Goal: Use online tool/utility: Utilize a website feature to perform a specific function

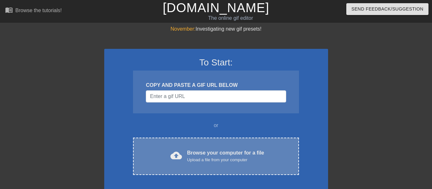
click at [220, 151] on div "Browse your computer for a file Upload a file from your computer" at bounding box center [225, 156] width 77 height 14
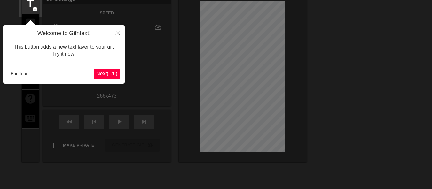
scroll to position [16, 0]
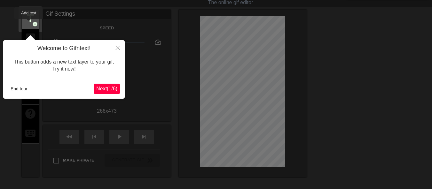
click at [29, 23] on span "title" at bounding box center [30, 18] width 12 height 12
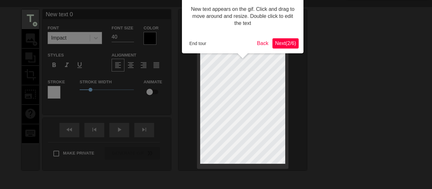
scroll to position [0, 0]
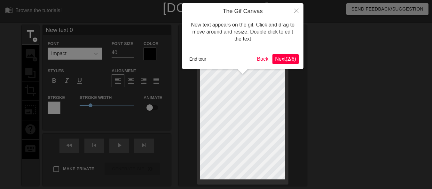
click at [278, 60] on span "Next ( 2 / 6 )" at bounding box center [285, 58] width 21 height 5
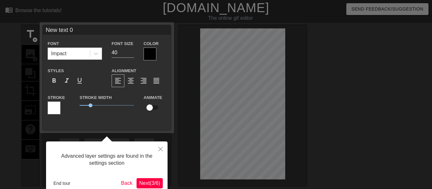
scroll to position [16, 0]
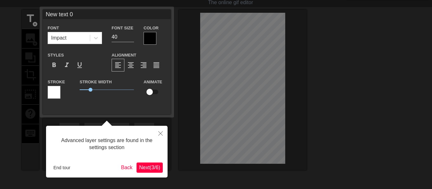
click at [143, 165] on span "Next ( 3 / 6 )" at bounding box center [149, 167] width 21 height 5
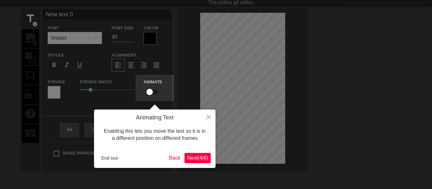
scroll to position [0, 0]
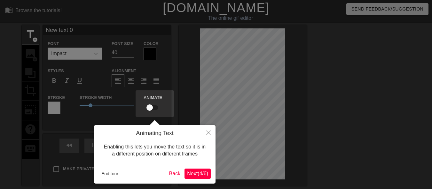
click at [201, 175] on span "Next ( 4 / 6 )" at bounding box center [197, 173] width 21 height 5
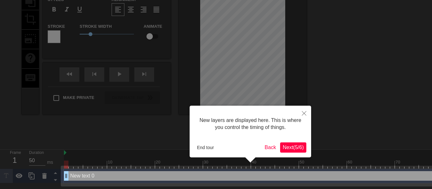
click at [289, 146] on span "Next ( 5 / 6 )" at bounding box center [292, 147] width 21 height 5
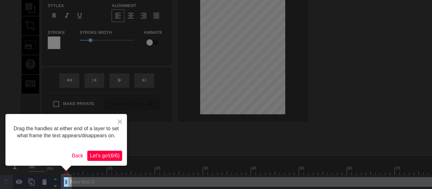
scroll to position [69, 0]
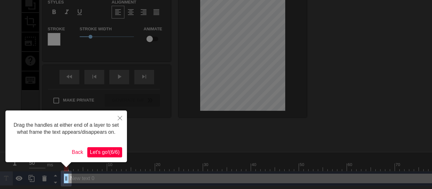
drag, startPoint x: 66, startPoint y: 180, endPoint x: 21, endPoint y: 173, distance: 45.6
click at [21, 173] on body "menu_book Browse the tutorials! [DOMAIN_NAME] The online gif editor Send Feedba…" at bounding box center [216, 58] width 432 height 255
click at [109, 148] on button "Let's go! ( 6 / 6 )" at bounding box center [104, 152] width 35 height 10
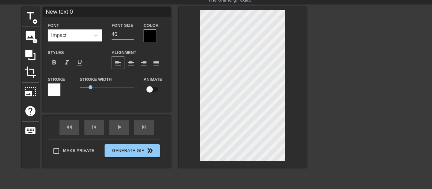
scroll to position [3, 0]
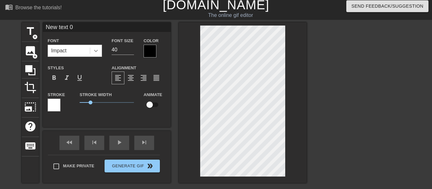
click at [99, 49] on icon at bounding box center [96, 51] width 6 height 6
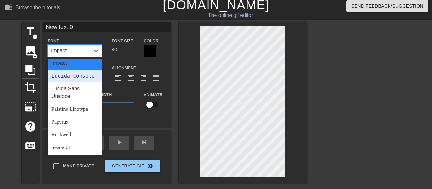
scroll to position [192, 0]
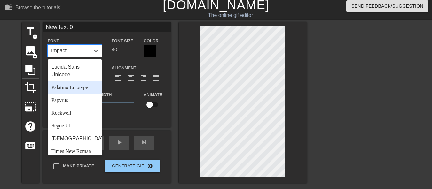
click at [81, 94] on div "Palatino Linotype" at bounding box center [75, 87] width 54 height 13
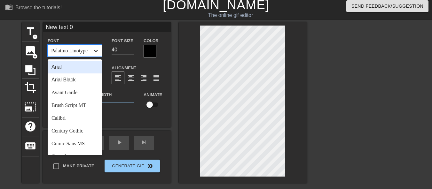
click at [94, 52] on icon at bounding box center [96, 51] width 6 height 6
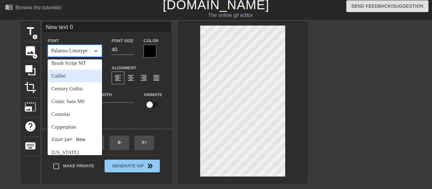
scroll to position [64, 0]
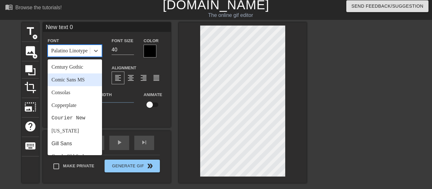
click at [73, 83] on div "Comic Sans MS" at bounding box center [75, 79] width 54 height 13
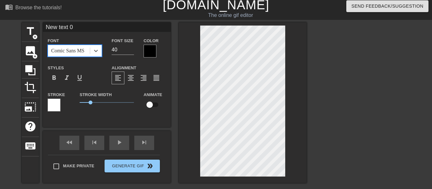
click at [55, 105] on div at bounding box center [54, 105] width 13 height 13
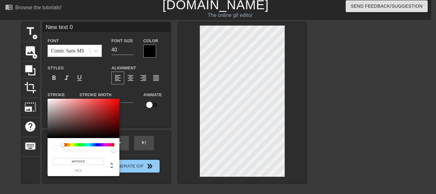
click at [109, 145] on div at bounding box center [88, 144] width 51 height 3
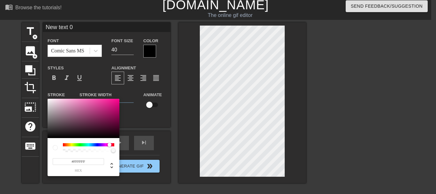
drag, startPoint x: 63, startPoint y: 144, endPoint x: 110, endPoint y: 146, distance: 46.7
click at [110, 146] on div at bounding box center [110, 145] width 4 height 4
click at [116, 104] on div at bounding box center [84, 119] width 72 height 40
click at [114, 166] on icon at bounding box center [112, 166] width 8 height 8
type input "219"
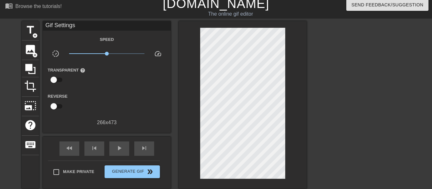
scroll to position [0, 0]
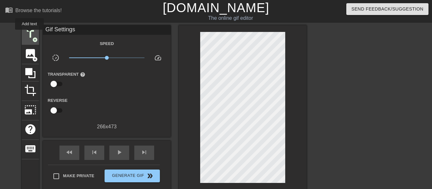
click at [29, 34] on span "title" at bounding box center [30, 34] width 12 height 12
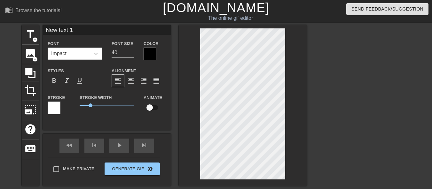
type input "New text 0"
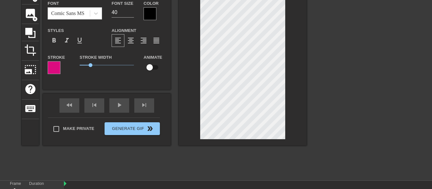
scroll to position [17, 0]
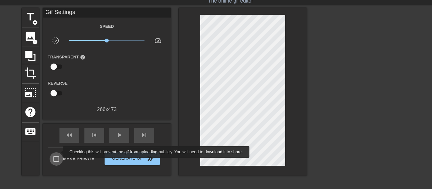
click at [58, 152] on input "Make Private" at bounding box center [56, 158] width 13 height 13
checkbox input "true"
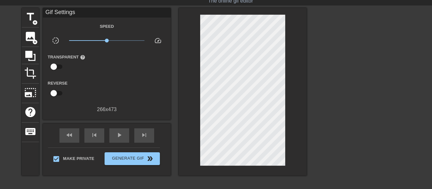
scroll to position [0, 0]
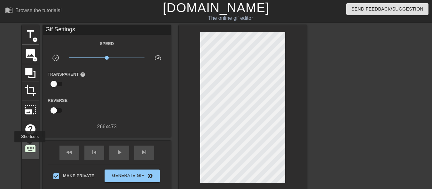
click at [30, 147] on span "keyboard" at bounding box center [30, 149] width 12 height 12
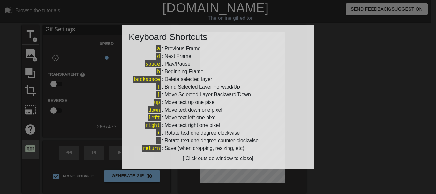
click at [30, 147] on div at bounding box center [218, 97] width 436 height 194
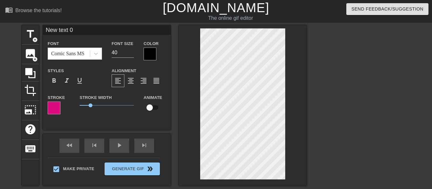
click at [82, 55] on div "Comic Sans MS" at bounding box center [67, 54] width 33 height 8
type input "New text0"
type textarea "New text0"
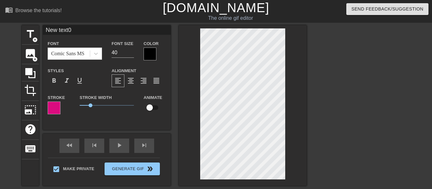
type input "New tex0"
type textarea "New tex0"
type input "New te0"
type textarea "New te0"
type input "New t0"
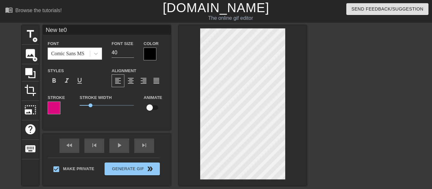
type textarea "New t0"
type input "New 0"
type textarea "New 0"
type input "New0"
type textarea "New0"
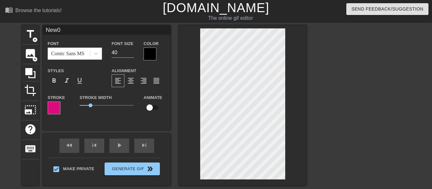
type input "Ne0"
type textarea "Ne0"
type input "N0"
type textarea "N0"
type input "0"
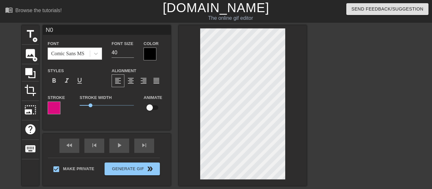
type textarea "0"
type input "h"
type textarea "h"
type input "ho"
type textarea "ho"
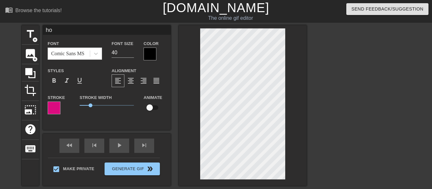
type input "how"
type textarea "how"
type input "ho"
type textarea "ho"
type input "h"
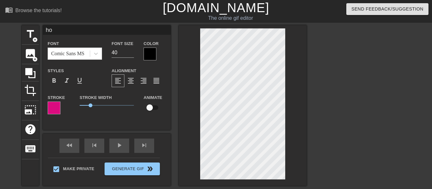
type textarea "h"
type input "W"
type textarea "W"
type input "Wh"
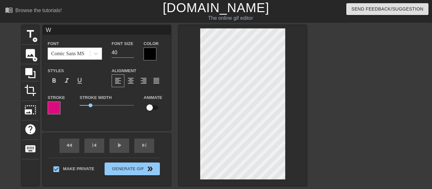
type textarea "Wh"
type input "Whe"
type textarea "Whe"
type input "When"
type textarea "When"
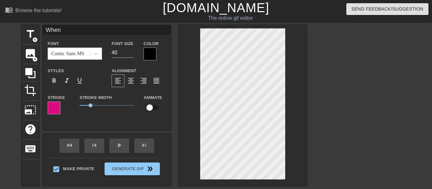
type input "When"
type textarea "When"
type input "When y"
type textarea "When y"
type input "When yo"
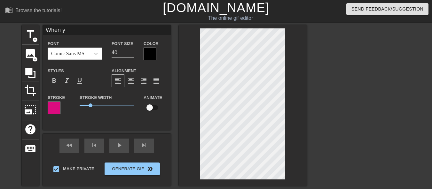
type textarea "When yo"
type input "When you"
type textarea "When you"
type input "When you"
type textarea "When you"
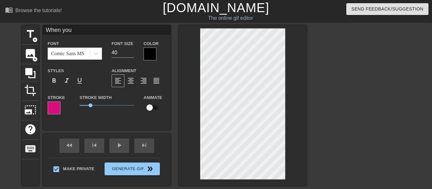
type input "When you c"
type textarea "When you c"
type input "When you ca"
type textarea "When you ca"
type input "When you cat"
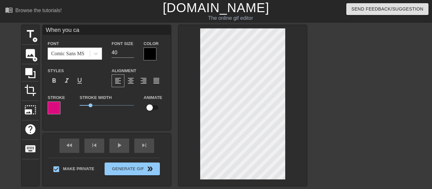
type textarea "When you cat"
type input "When you catc"
type textarea "When you catc"
type input "When you catch"
type textarea "When you catch"
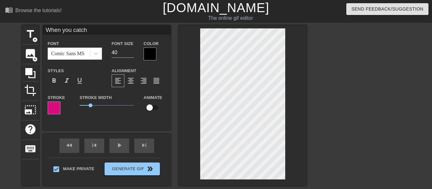
scroll to position [1, 2]
type input "When you catch"
type textarea "When you catch"
type input "When you catch"
type textarea "When you catch"
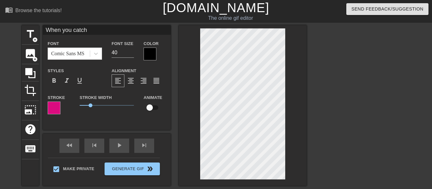
type input "When you catc"
type textarea "When you catc"
type input "When you cat"
type textarea "When you cat"
type input "When you ca"
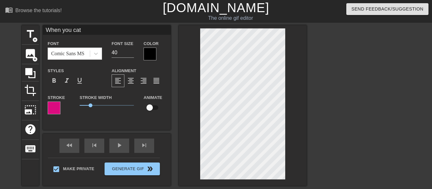
type textarea "When you ca"
type input "When you c"
type textarea "When you c"
type input "When you"
type textarea "When you"
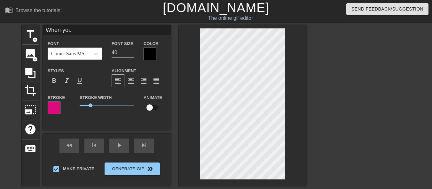
type input "When you c"
type textarea "When you c"
type input "When you ca"
type textarea "When you ca"
type input "When you cat"
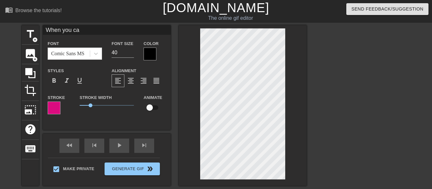
type textarea "When you cat"
type input "When you catc"
type textarea "When you catc"
type input "When you catch"
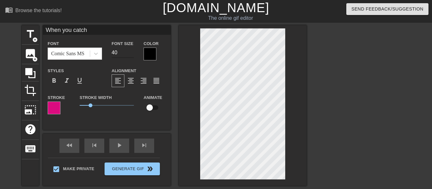
type textarea "When you catch"
type input "33"
click at [132, 54] on input "33" at bounding box center [123, 53] width 22 height 10
type input "New text 1"
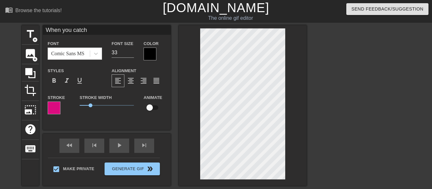
type input "40"
type input "When you catch"
type input "33"
click at [153, 54] on div at bounding box center [149, 54] width 13 height 13
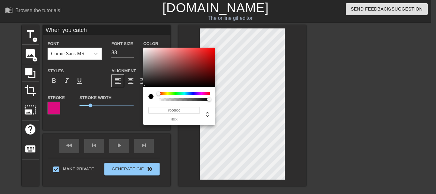
click at [201, 93] on div at bounding box center [184, 93] width 51 height 3
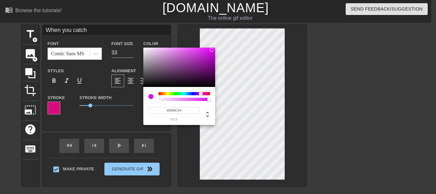
type input "#DD0CF0"
click at [212, 50] on div at bounding box center [179, 68] width 72 height 40
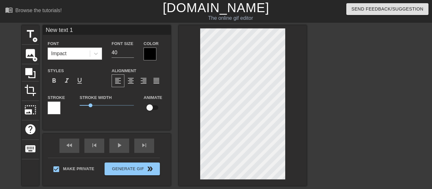
scroll to position [1, 1]
type input "When you catch"
type input "33"
click at [50, 106] on div at bounding box center [54, 108] width 13 height 13
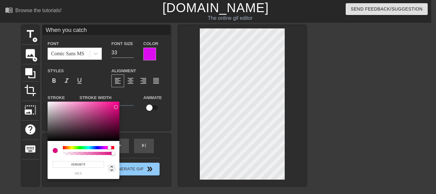
click at [112, 171] on icon at bounding box center [112, 169] width 8 height 8
click at [112, 167] on icon at bounding box center [112, 168] width 3 height 5
type input "327"
type input "90%"
type input "45%"
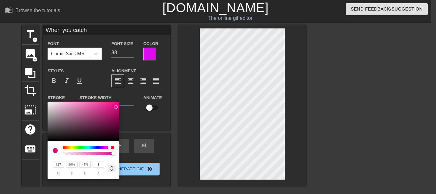
click at [111, 166] on icon at bounding box center [112, 169] width 8 height 8
type input "#DB0B7F"
drag, startPoint x: 91, startPoint y: 164, endPoint x: 58, endPoint y: 165, distance: 33.3
click at [58, 165] on input "#DB0B7F" at bounding box center [78, 164] width 51 height 7
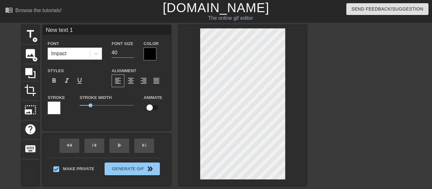
click at [59, 104] on div at bounding box center [54, 108] width 13 height 13
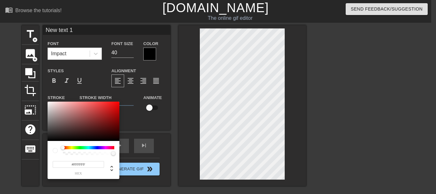
click at [89, 164] on input "#FFFFFF" at bounding box center [78, 164] width 51 height 7
type input "#"
paste input "#DB0B7F"
type input "#DB0B7F"
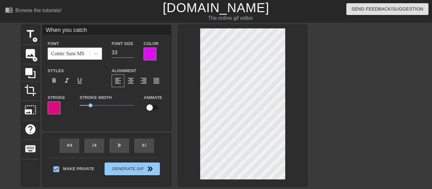
click at [152, 54] on div at bounding box center [149, 54] width 13 height 13
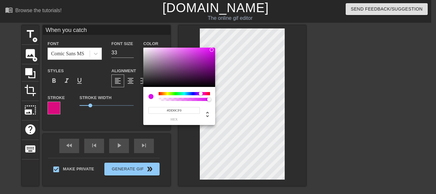
drag, startPoint x: 196, startPoint y: 109, endPoint x: 149, endPoint y: 105, distance: 46.8
click at [149, 105] on div "#DD0CF0 hex" at bounding box center [180, 111] width 62 height 20
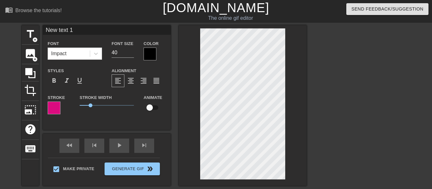
type input "New tex 1"
type textarea "New tex 1"
type input "New te 1"
type textarea "New te 1"
type input "New t 1"
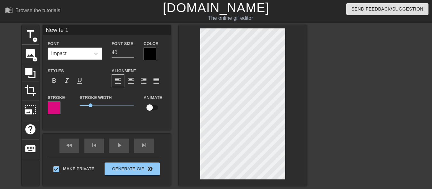
type textarea "New t 1"
type input "New 1"
type textarea "New 1"
type input "New 1"
type textarea "New 1"
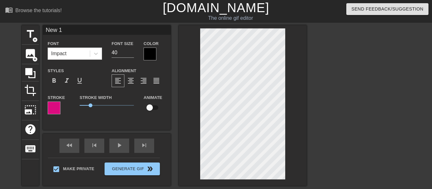
type input "Ne 1"
type textarea "Ne 1"
type input "N 1"
type textarea "N 1"
type input "1"
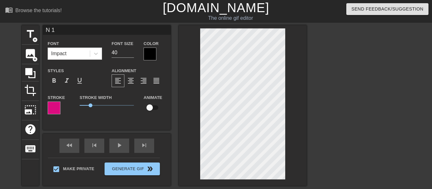
type textarea "1"
type input "1"
type textarea "1"
type input "y"
type textarea "y"
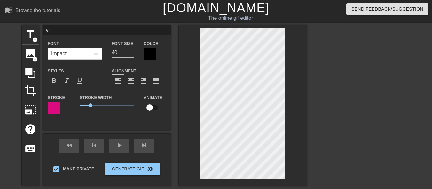
type input "yo"
type textarea "yo"
type input "you"
type textarea "you"
type input "your"
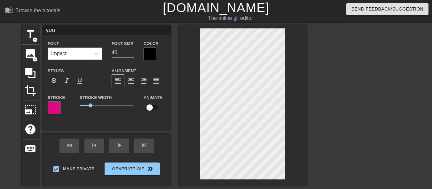
type textarea "your"
type input "your"
type textarea "your"
type input "your d"
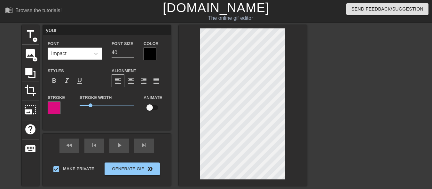
type textarea "your d"
type input "your da"
type textarea "your da"
type input "your dau"
type textarea "your dau"
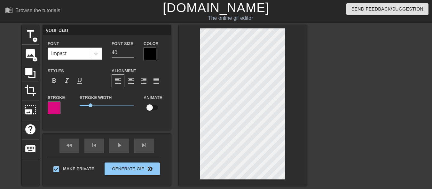
type input "your daug"
type textarea "your daug"
type input "your daugh"
type textarea "your daugh"
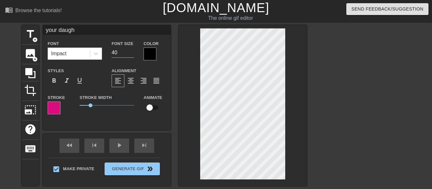
type input "your daught"
type textarea "your daught"
type input "your daughte"
type textarea "your daughte"
type input "your daughter"
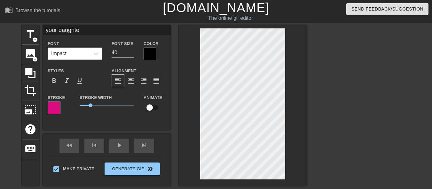
type textarea "your daughter"
type input "When you catch"
type input "33"
type input "your daughter"
type input "40"
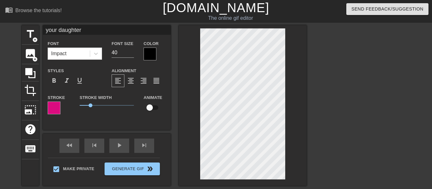
type input "When you catch"
type input "33"
type input "your daughter"
type input "40"
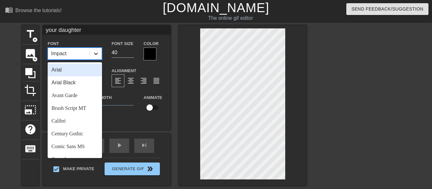
click at [99, 52] on icon at bounding box center [96, 53] width 6 height 6
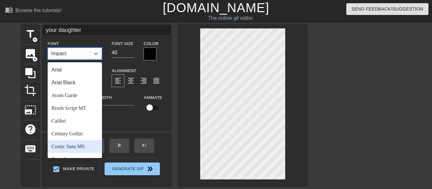
click at [78, 147] on div "Comic Sans MS" at bounding box center [75, 146] width 54 height 13
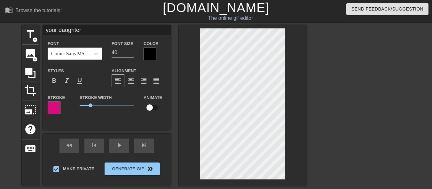
type input "When you catch"
type input "33"
type input "your daughter"
click at [131, 54] on input "36" at bounding box center [123, 53] width 22 height 10
type input "35"
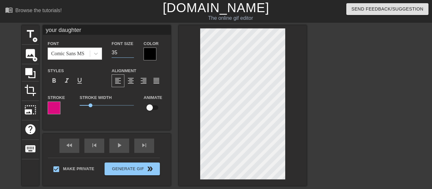
click at [131, 54] on input "35" at bounding box center [123, 53] width 22 height 10
click at [29, 35] on span "title" at bounding box center [30, 34] width 12 height 12
type input "New text 2"
type input "40"
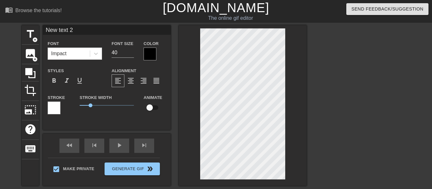
type input "your daughter"
type input "35"
type input "When you catch"
type input "33"
type input "New text 2"
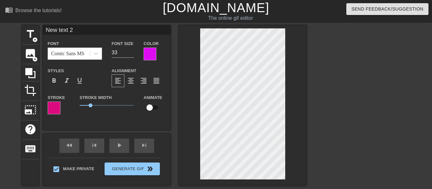
type input "40"
type input "New tet 2"
type textarea "New tet 2"
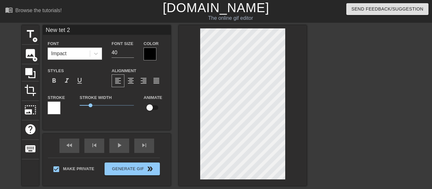
type input "New tt 2"
type textarea "New tt 2"
type input "New t 2"
type textarea "New t 2"
type input "Newt 2"
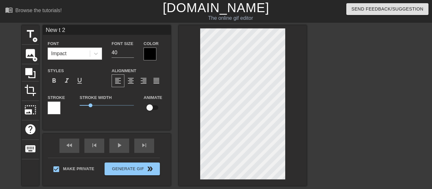
type textarea "Newt 2"
type input "Net 2"
type textarea "Net 2"
type input "Nt 2"
type textarea "Nt 2"
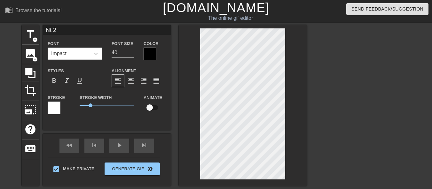
type input "t 2"
type textarea "t 2"
type input "2"
type textarea "2"
type input "2"
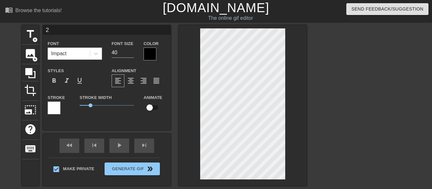
type textarea "2"
type input "h"
type textarea "h"
type input "he"
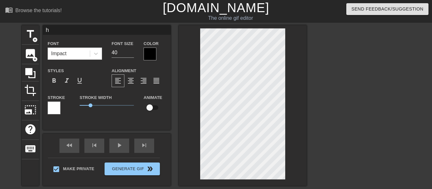
type textarea "he"
type input "hel"
type textarea "hel"
type input "help"
type textarea "help"
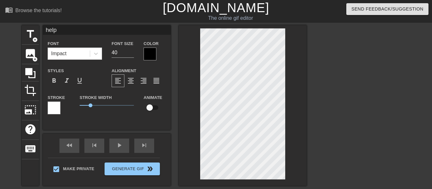
type input "helpi"
type textarea "helpi"
type input "helpin"
type textarea "helpin"
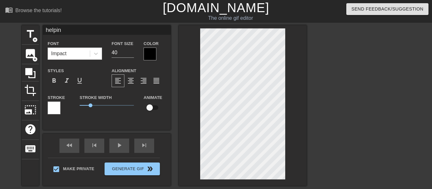
type input "helping"
click at [33, 34] on span "title" at bounding box center [30, 34] width 12 height 12
click at [31, 33] on span "title" at bounding box center [30, 34] width 12 height 12
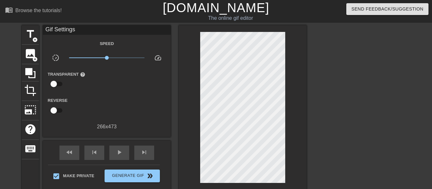
click at [14, 141] on div "title add_circle image add_circle crop photo_size_select_large help keyboard Gi…" at bounding box center [216, 121] width 432 height 192
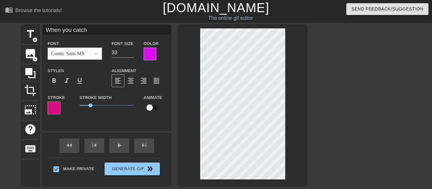
click at [56, 109] on div at bounding box center [54, 108] width 13 height 13
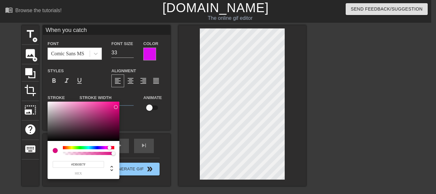
drag, startPoint x: 93, startPoint y: 166, endPoint x: 63, endPoint y: 164, distance: 29.4
click at [63, 164] on input "#DB0B7F" at bounding box center [78, 164] width 51 height 7
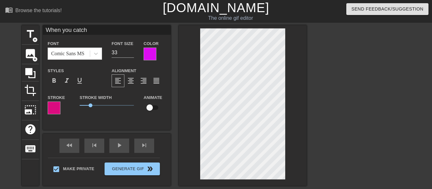
click at [147, 52] on div at bounding box center [149, 54] width 13 height 13
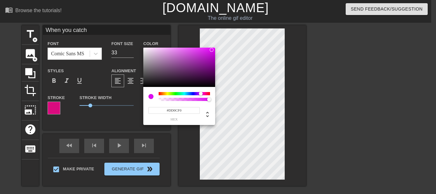
drag, startPoint x: 189, startPoint y: 111, endPoint x: 163, endPoint y: 110, distance: 25.9
click at [163, 110] on input "#DD0CF0" at bounding box center [174, 110] width 51 height 7
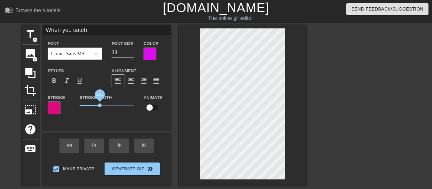
drag, startPoint x: 89, startPoint y: 106, endPoint x: 100, endPoint y: 106, distance: 10.2
click at [100, 106] on span "1.85" at bounding box center [100, 106] width 4 height 4
click at [147, 56] on div at bounding box center [149, 54] width 13 height 13
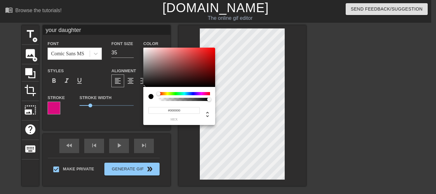
drag, startPoint x: 189, startPoint y: 111, endPoint x: 157, endPoint y: 112, distance: 32.0
click at [157, 112] on input "#000000" at bounding box center [174, 110] width 51 height 7
click at [189, 108] on input "#000000" at bounding box center [174, 110] width 51 height 7
paste input "#DD0CF0"
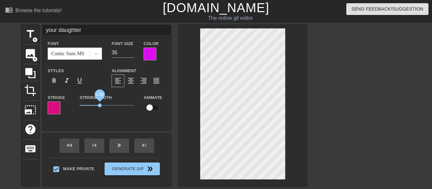
drag, startPoint x: 90, startPoint y: 106, endPoint x: 100, endPoint y: 106, distance: 9.9
click at [100, 106] on span "1.85" at bounding box center [100, 106] width 4 height 4
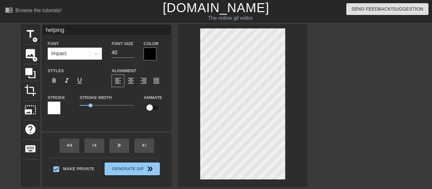
click at [57, 104] on div at bounding box center [54, 108] width 13 height 13
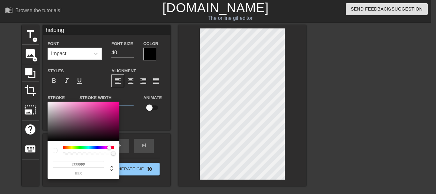
drag, startPoint x: 66, startPoint y: 147, endPoint x: 109, endPoint y: 149, distance: 43.8
click at [109, 149] on div at bounding box center [111, 148] width 4 height 4
click at [118, 103] on div at bounding box center [84, 122] width 72 height 40
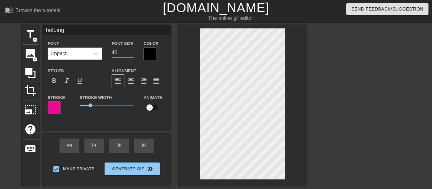
click at [151, 52] on div at bounding box center [149, 54] width 13 height 13
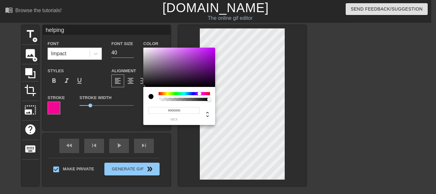
click at [200, 92] on div at bounding box center [184, 93] width 51 height 3
click at [212, 53] on div at bounding box center [179, 68] width 72 height 40
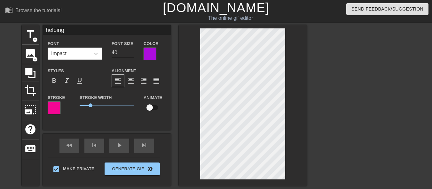
click at [127, 51] on input "40" at bounding box center [123, 53] width 22 height 10
click at [132, 54] on input "35" at bounding box center [123, 53] width 22 height 10
click at [132, 54] on input "34" at bounding box center [123, 53] width 22 height 10
click at [132, 54] on input "33" at bounding box center [123, 53] width 22 height 10
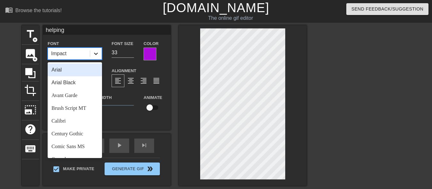
click icon
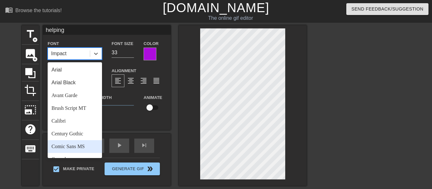
click div "Comic Sans MS"
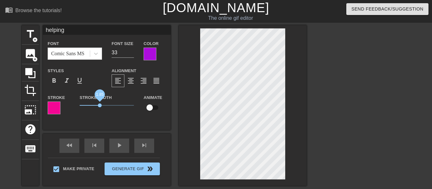
drag, startPoint x: 92, startPoint y: 106, endPoint x: 100, endPoint y: 105, distance: 8.0
click span "1.85"
click div
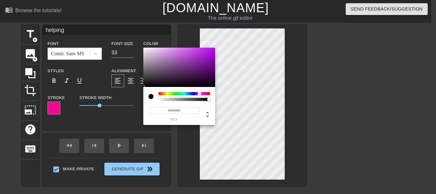
drag, startPoint x: 212, startPoint y: 53, endPoint x: 216, endPoint y: 95, distance: 42.5
click div "#000000 hex"
click div
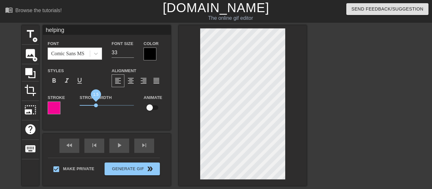
drag, startPoint x: 99, startPoint y: 104, endPoint x: 96, endPoint y: 104, distance: 3.6
click span "1.5"
click div "Color"
click div
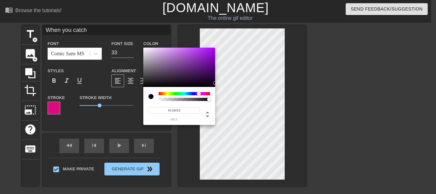
drag, startPoint x: 212, startPoint y: 49, endPoint x: 215, endPoint y: 83, distance: 34.0
click div
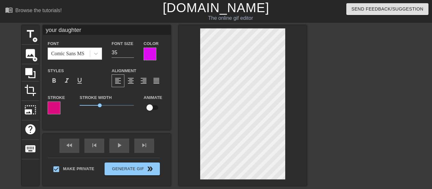
click div
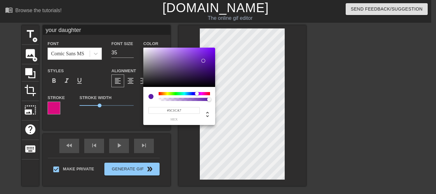
drag, startPoint x: 212, startPoint y: 50, endPoint x: 204, endPoint y: 61, distance: 14.2
click div
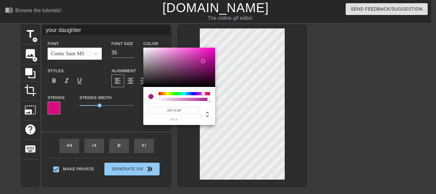
drag, startPoint x: 197, startPoint y: 93, endPoint x: 204, endPoint y: 93, distance: 6.4
click div
drag, startPoint x: 202, startPoint y: 61, endPoint x: 215, endPoint y: 48, distance: 17.9
click div
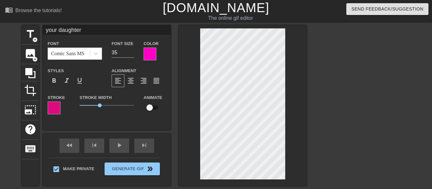
click div
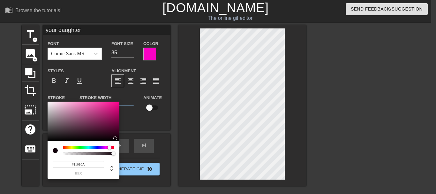
drag, startPoint x: 115, startPoint y: 106, endPoint x: 113, endPoint y: 138, distance: 32.6
click div
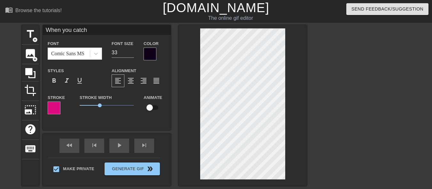
click div
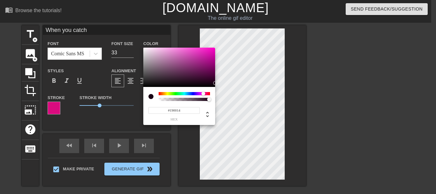
click div
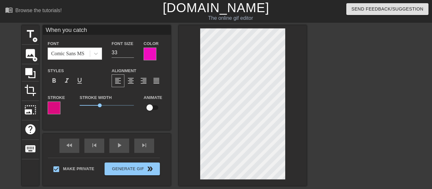
click div
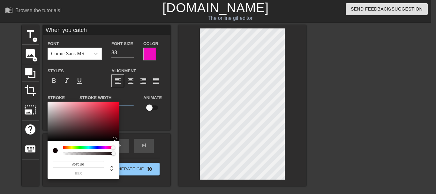
drag, startPoint x: 114, startPoint y: 107, endPoint x: 114, endPoint y: 139, distance: 31.3
click div
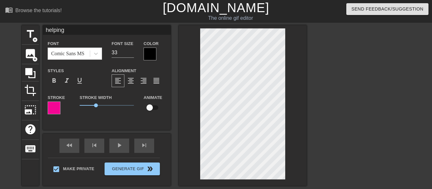
click div
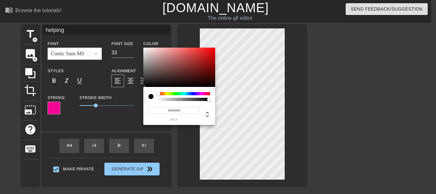
click div
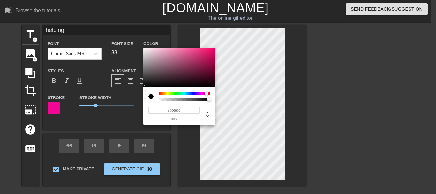
click div
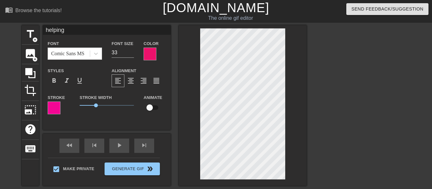
click div
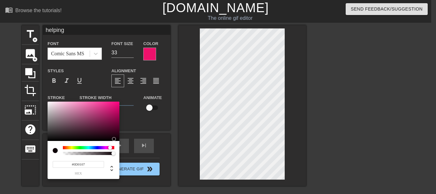
drag, startPoint x: 117, startPoint y: 102, endPoint x: 116, endPoint y: 139, distance: 37.4
click div
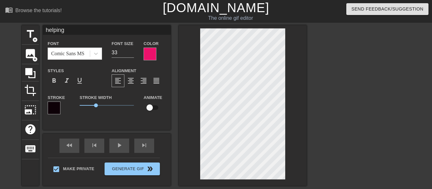
click div
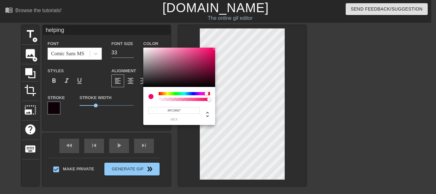
drag, startPoint x: 212, startPoint y: 50, endPoint x: 218, endPoint y: 48, distance: 6.6
click div "#FC0067 hex"
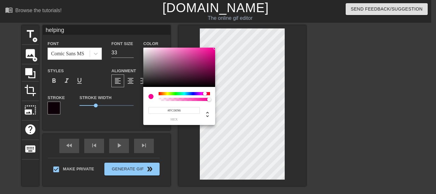
click div
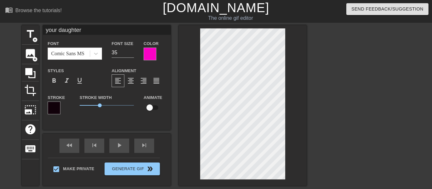
click div
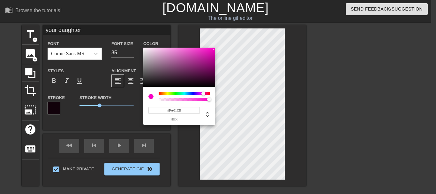
drag, startPoint x: 187, startPoint y: 110, endPoint x: 156, endPoint y: 112, distance: 31.1
click input "#FA01C5"
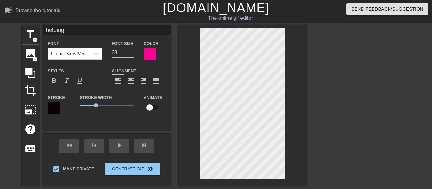
click div
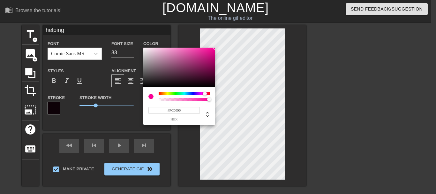
drag, startPoint x: 191, startPoint y: 109, endPoint x: 149, endPoint y: 110, distance: 42.2
click input "#FC0096"
paste input "#FA01C5"
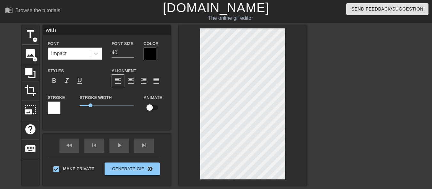
click div
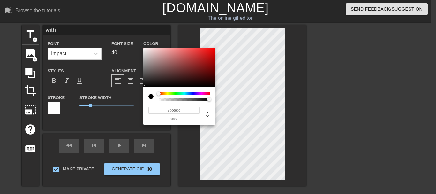
drag, startPoint x: 181, startPoint y: 110, endPoint x: 157, endPoint y: 111, distance: 24.3
click input "#000000"
paste input "#FA01C5"
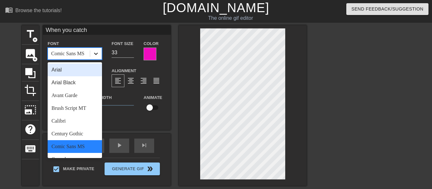
click icon
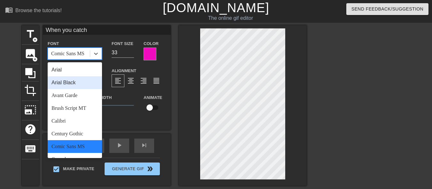
click div "Arial Black"
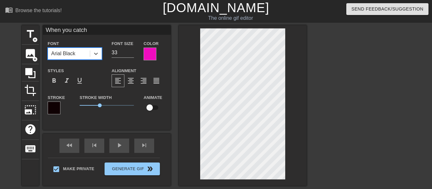
click div
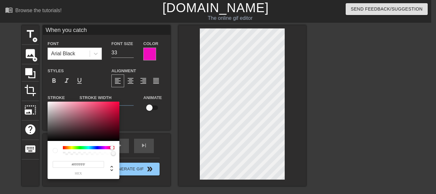
drag, startPoint x: 114, startPoint y: 138, endPoint x: 44, endPoint y: 101, distance: 78.5
click div "#FFFFFF hex"
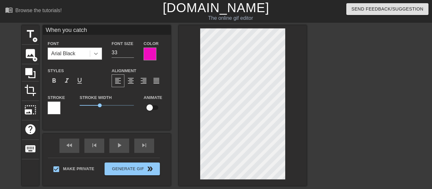
click icon
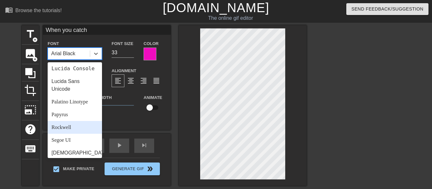
scroll to position [165, 0]
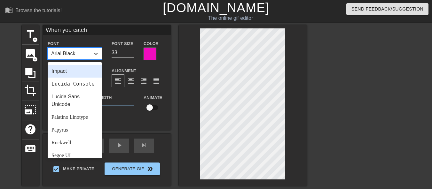
click div "Impact"
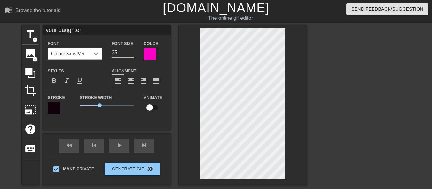
click icon
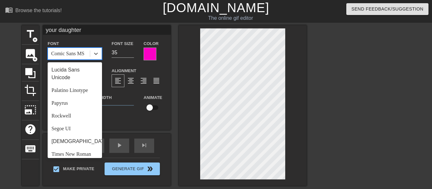
scroll to position [128, 0]
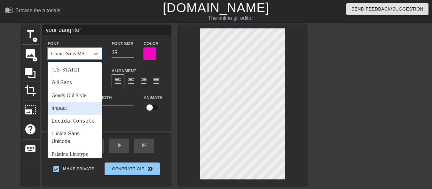
click div "Impact"
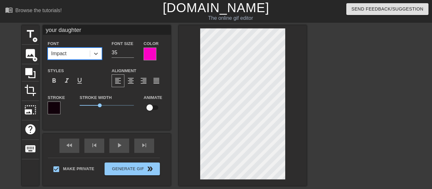
click div
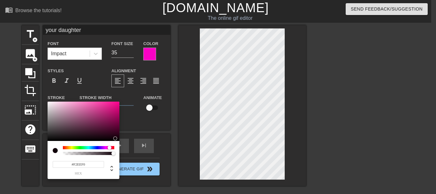
click div
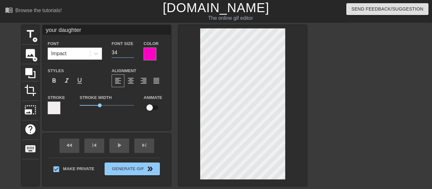
click input "34"
click input "33"
click icon
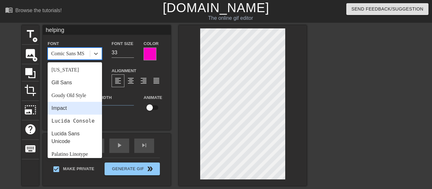
click div "Impact"
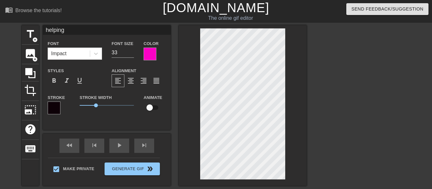
click div
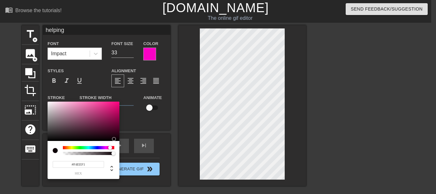
click div
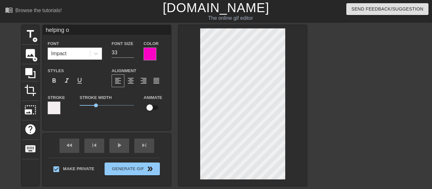
scroll to position [1, 2]
click input "39"
click input "38"
click input "37"
click input "36"
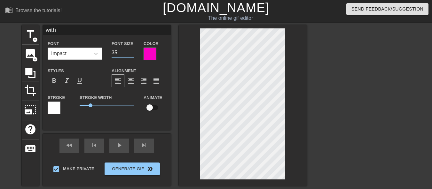
click input "35"
click input "34"
click input "33"
click div
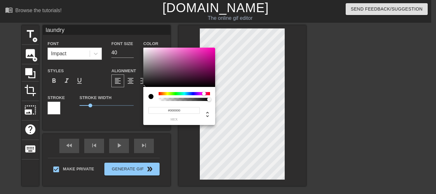
click div
drag, startPoint x: 144, startPoint y: 85, endPoint x: 216, endPoint y: 43, distance: 83.0
click div "#FF00B4 hex"
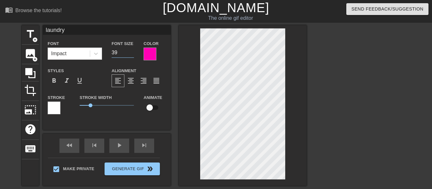
click input "39"
click input "38"
click input "37"
click input "36"
click input "35"
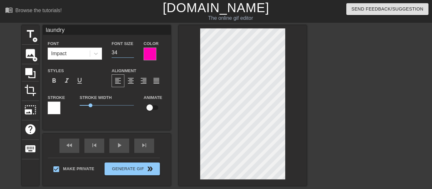
click input "34"
click input "33"
click input "32"
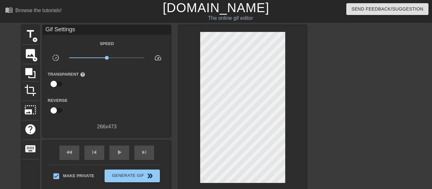
click div
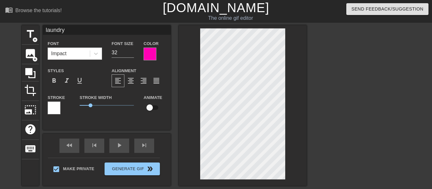
click div
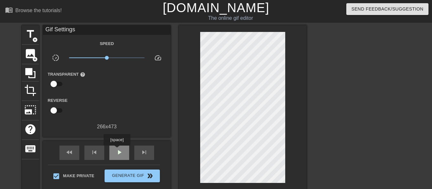
click span "play_arrow"
click icon
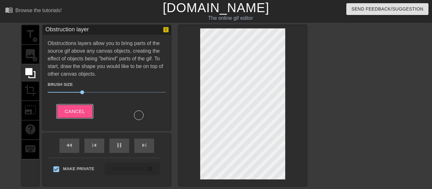
click span "Cancel"
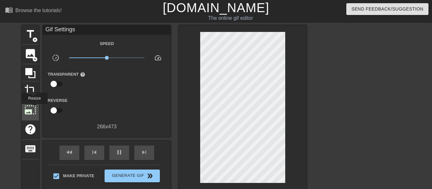
click span "photo_size_select_large"
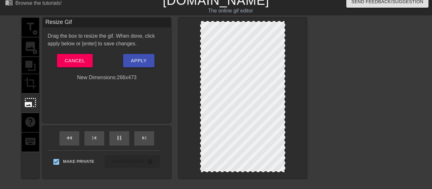
scroll to position [0, 0]
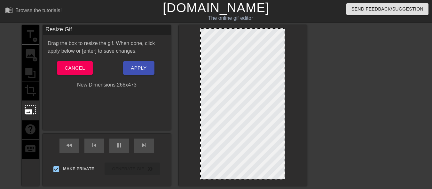
drag, startPoint x: 284, startPoint y: 179, endPoint x: 308, endPoint y: 186, distance: 24.8
click div "title add_circle image add_circle crop photo_size_select_large help keyboard Re…"
click div
click span "Cancel"
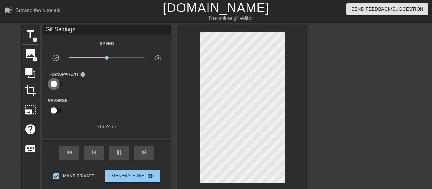
click input "checkbox"
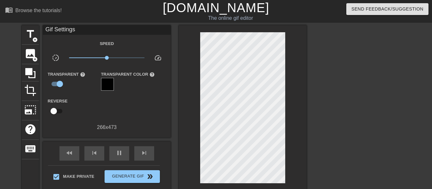
click div
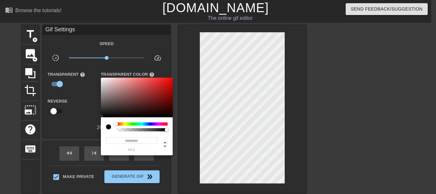
click div
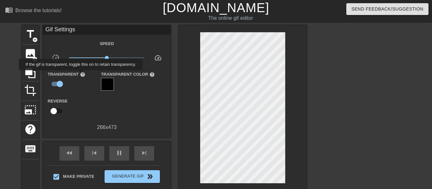
click span "help"
click input "checkbox"
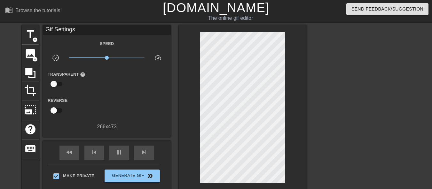
click input "checkbox"
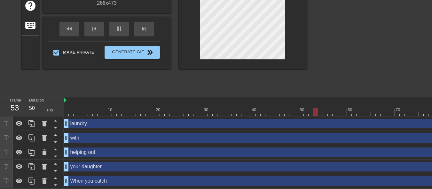
scroll to position [60, 0]
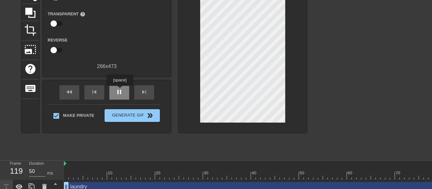
click span "pause"
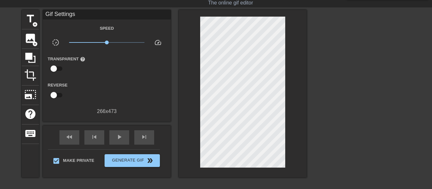
scroll to position [0, 0]
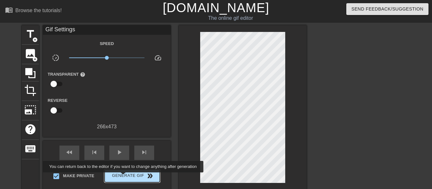
click span "Generate Gif double_arrow"
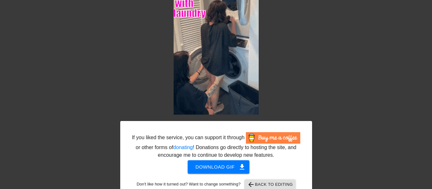
scroll to position [75, 0]
